Goal: Navigation & Orientation: Find specific page/section

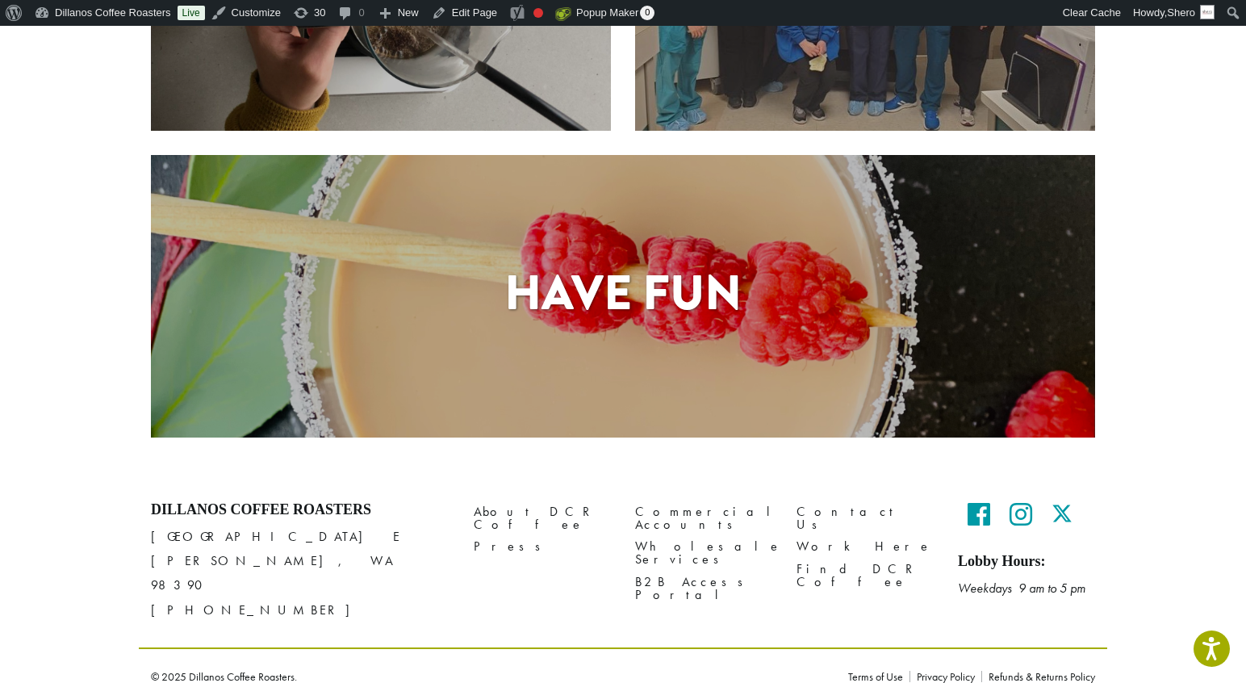
scroll to position [1180, 0]
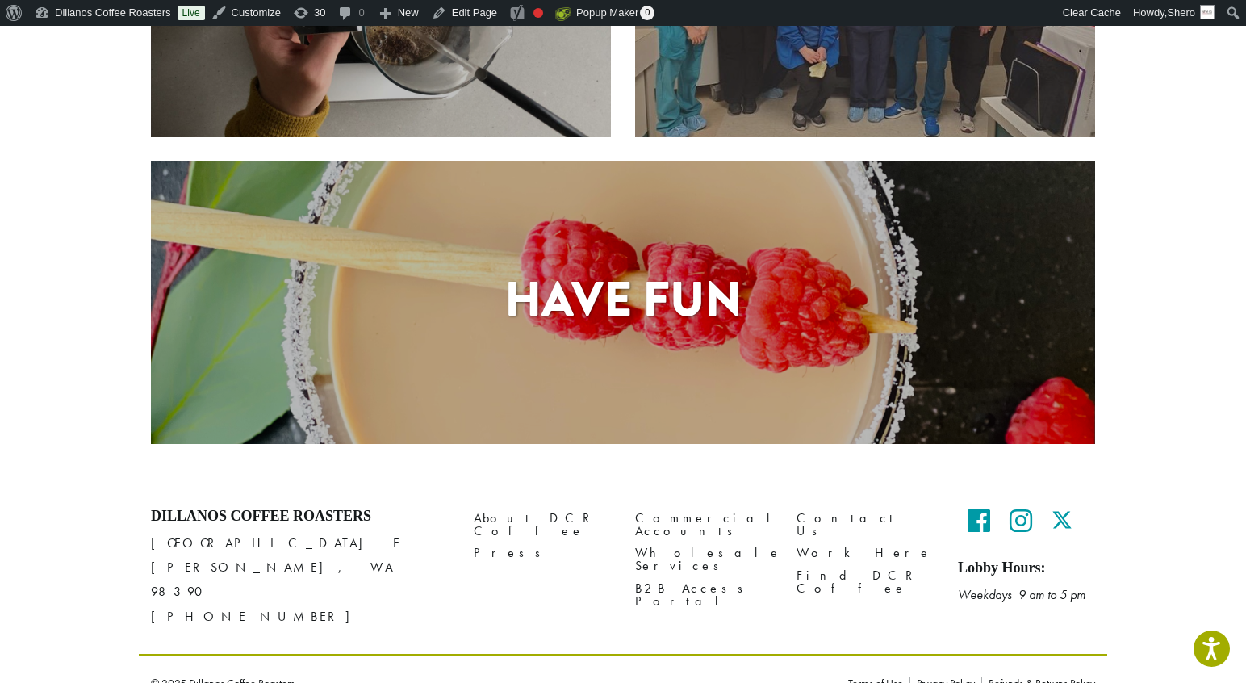
click at [629, 316] on h1 "Have Fun" at bounding box center [623, 299] width 944 height 73
click at [626, 304] on h1 "Have Fun" at bounding box center [623, 299] width 944 height 73
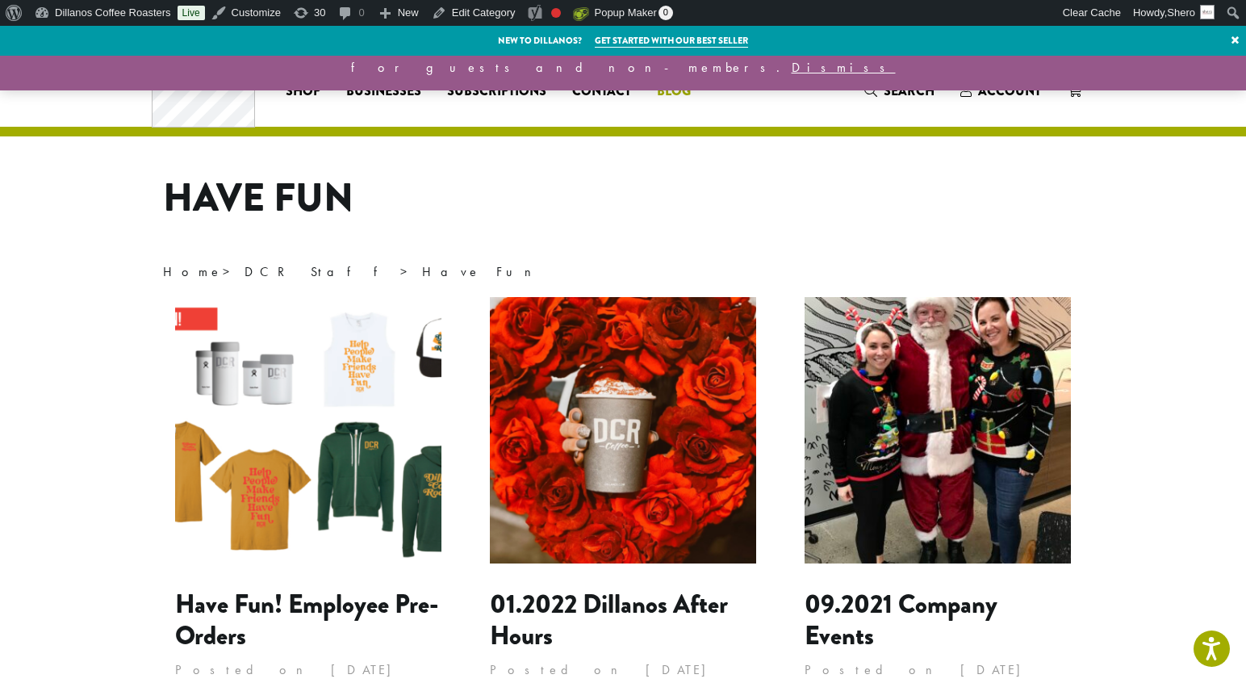
click at [661, 88] on span "Blog" at bounding box center [674, 92] width 34 height 20
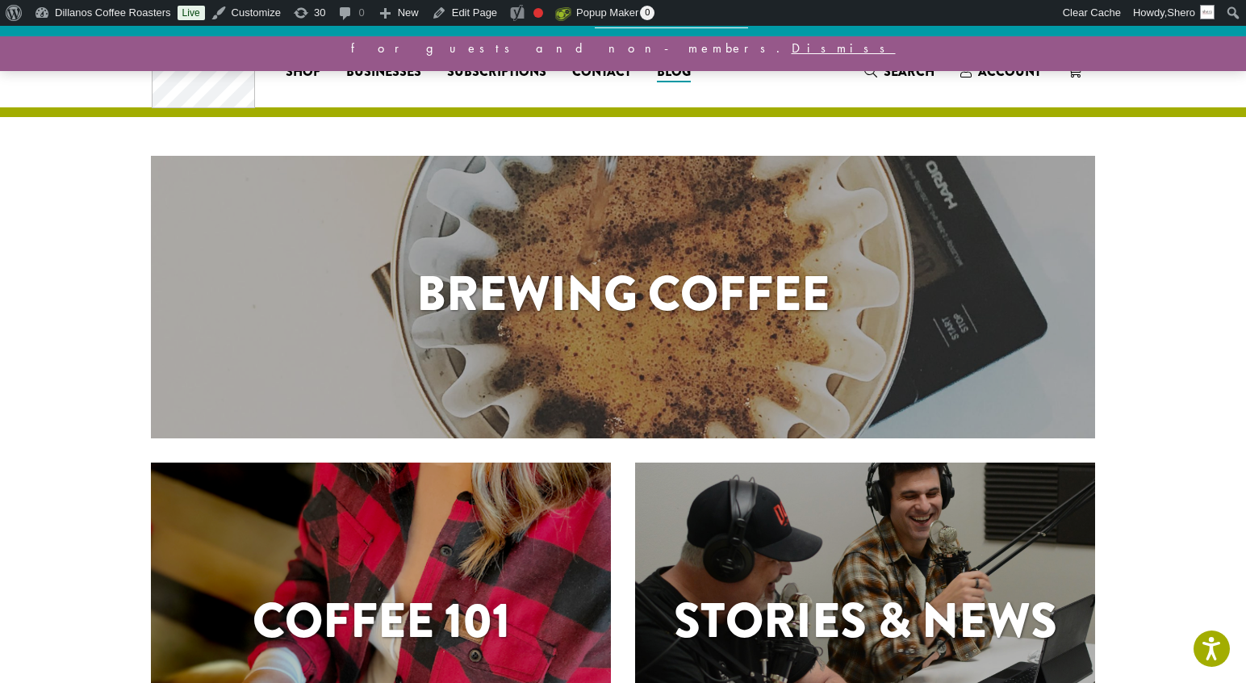
scroll to position [23, 0]
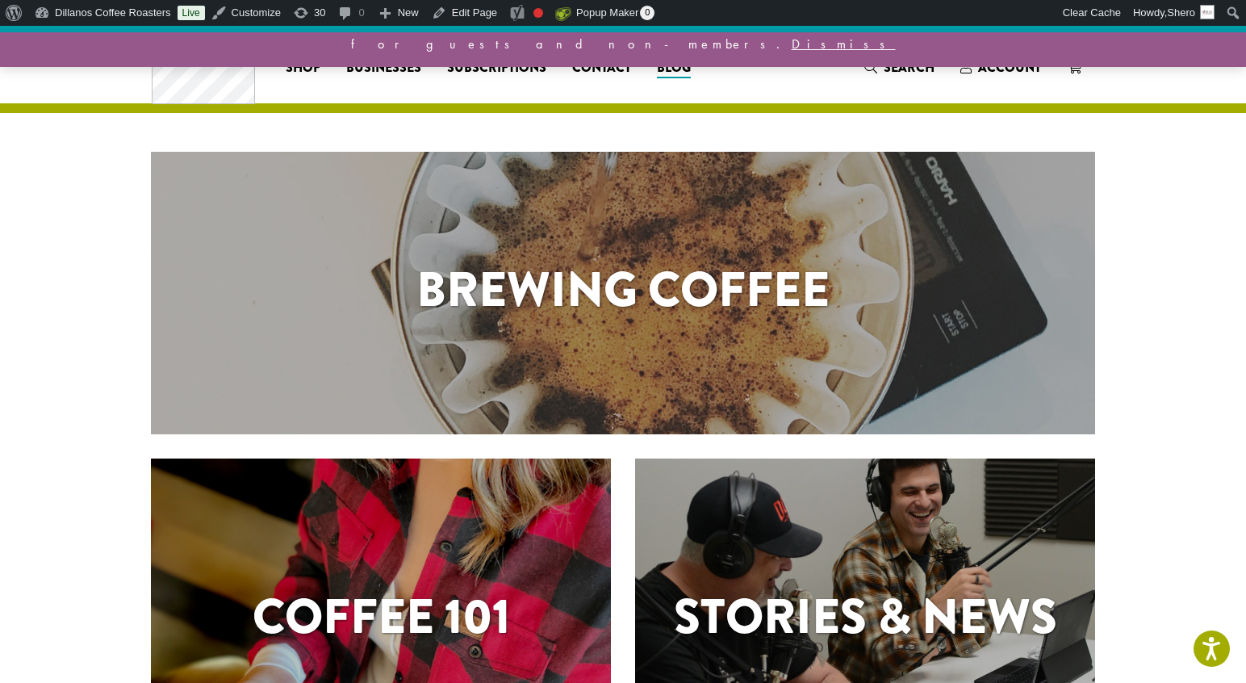
click at [801, 574] on div "Stories & News" at bounding box center [865, 619] width 460 height 323
click at [804, 569] on div "Stories & News" at bounding box center [865, 619] width 460 height 323
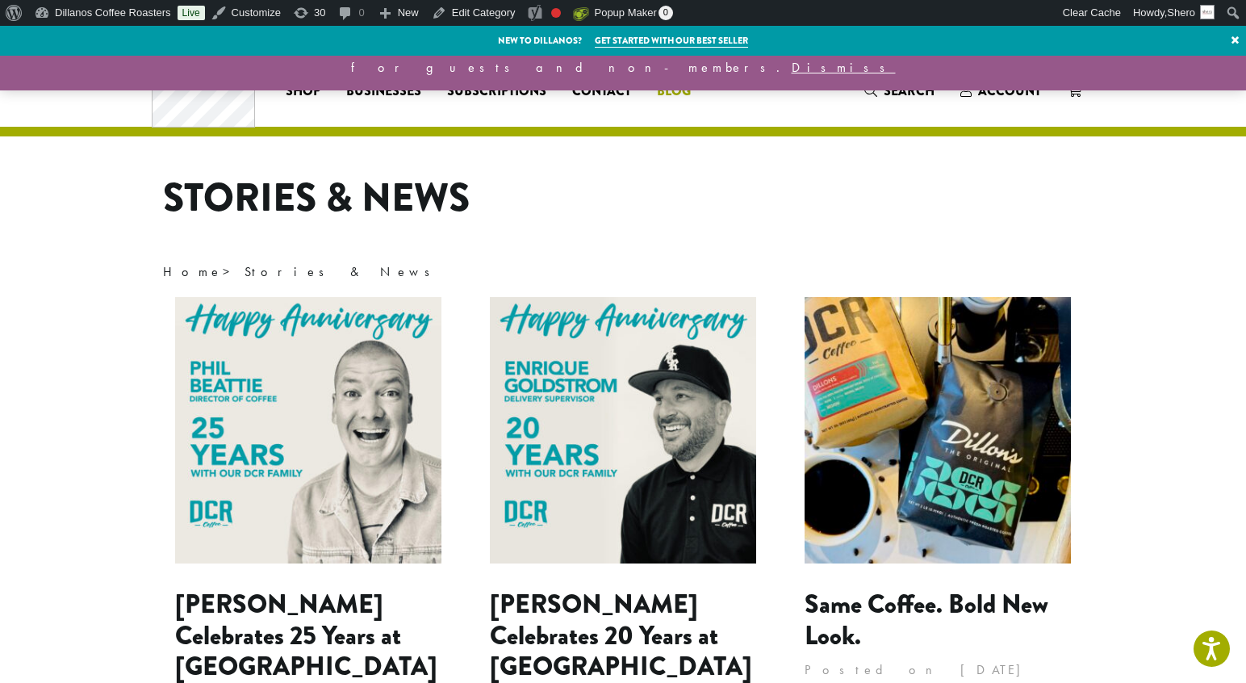
click at [666, 92] on span "Blog" at bounding box center [674, 92] width 34 height 20
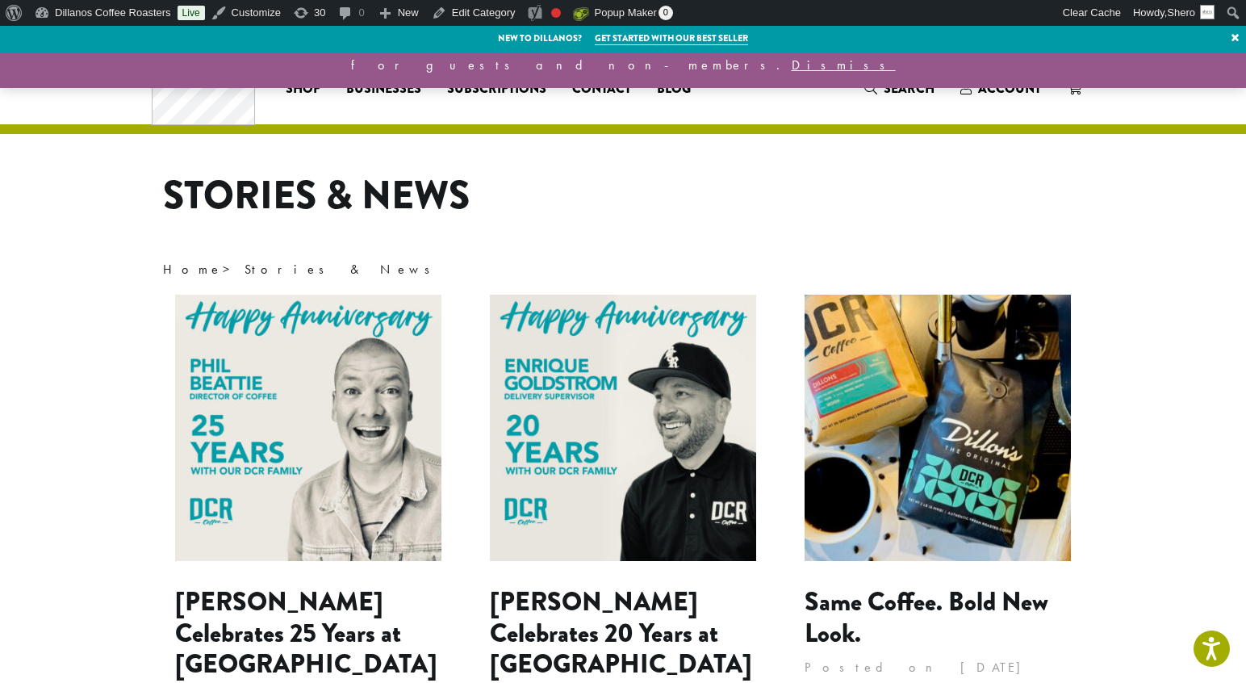
scroll to position [3, 0]
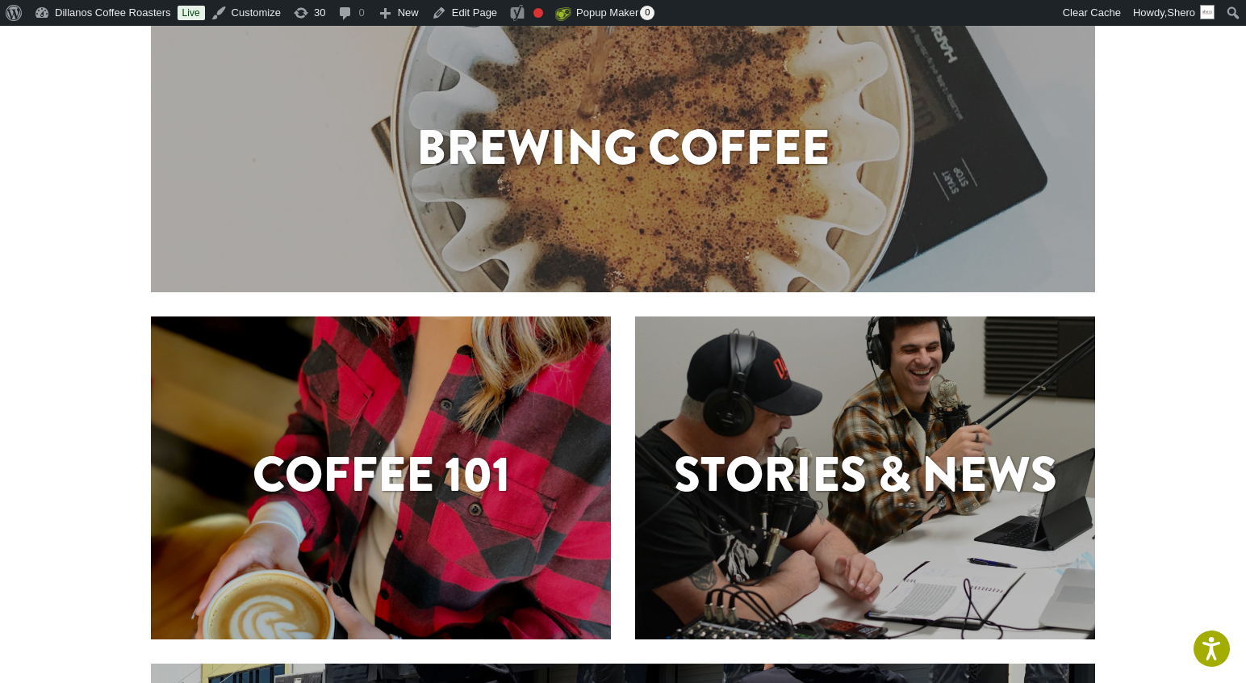
scroll to position [175, 0]
